Goal: Check status: Check status

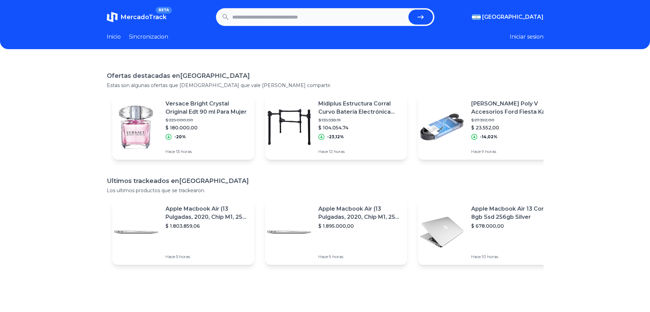
click at [266, 26] on form at bounding box center [325, 17] width 218 height 18
click at [259, 23] on input "text" at bounding box center [318, 17] width 173 height 15
click at [133, 33] on link "Sincronizacion" at bounding box center [148, 37] width 39 height 8
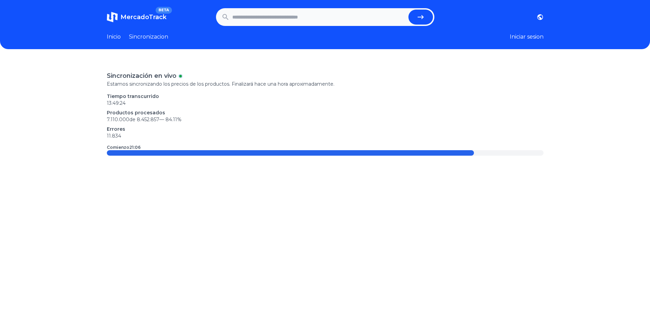
drag, startPoint x: 94, startPoint y: 5, endPoint x: 102, endPoint y: 14, distance: 12.3
click at [94, 6] on header "MercadoTrack BETA [GEOGRAPHIC_DATA] [GEOGRAPHIC_DATA] [GEOGRAPHIC_DATA] [GEOGRA…" at bounding box center [325, 24] width 650 height 49
click at [134, 18] on span "MercadoTrack" at bounding box center [143, 17] width 46 height 8
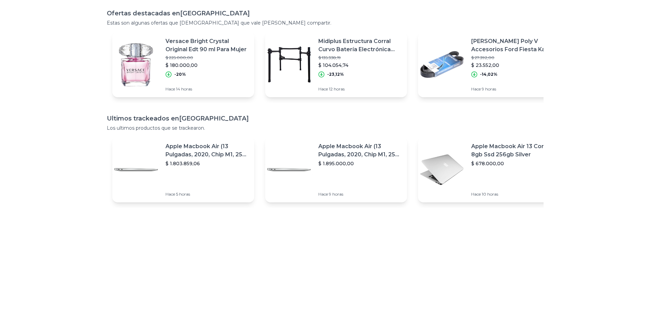
scroll to position [60, 0]
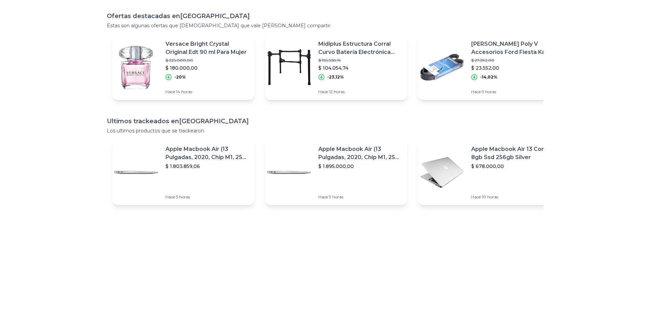
click at [313, 50] on img at bounding box center [289, 67] width 48 height 48
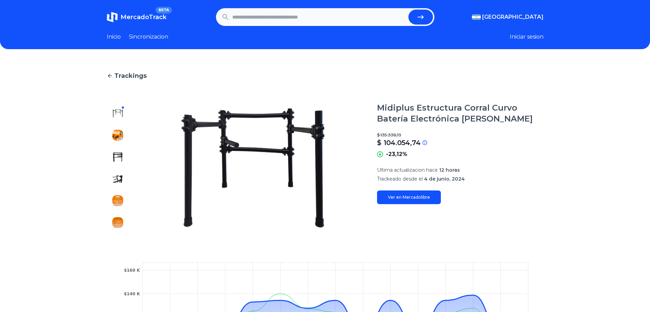
drag, startPoint x: 466, startPoint y: 56, endPoint x: 470, endPoint y: 48, distance: 8.6
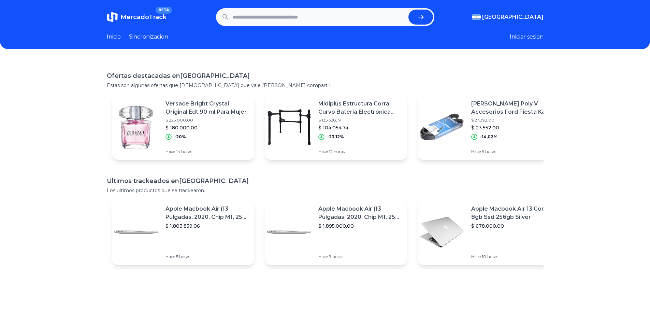
click at [145, 13] on h1 "MercadoTrack BETA" at bounding box center [143, 17] width 46 height 10
drag, startPoint x: 539, startPoint y: 18, endPoint x: 401, endPoint y: 8, distance: 137.8
click at [401, 8] on header "MercadoTrack BETA [GEOGRAPHIC_DATA] [GEOGRAPHIC_DATA] [GEOGRAPHIC_DATA] [GEOGRA…" at bounding box center [325, 24] width 650 height 49
click at [414, 17] on button "submit" at bounding box center [420, 17] width 25 height 15
